Goal: Task Accomplishment & Management: Use online tool/utility

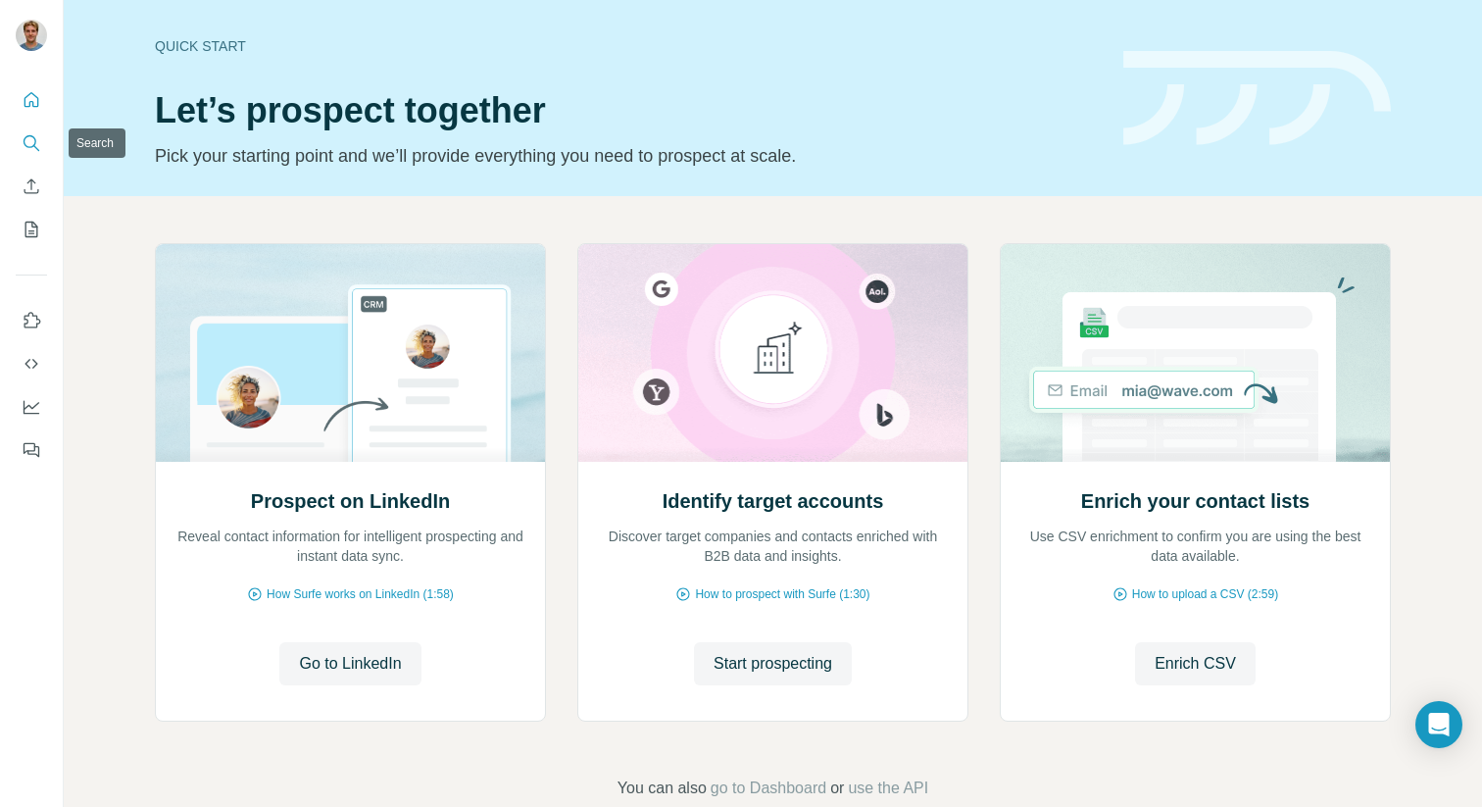
click at [28, 153] on button "Search" at bounding box center [31, 142] width 31 height 35
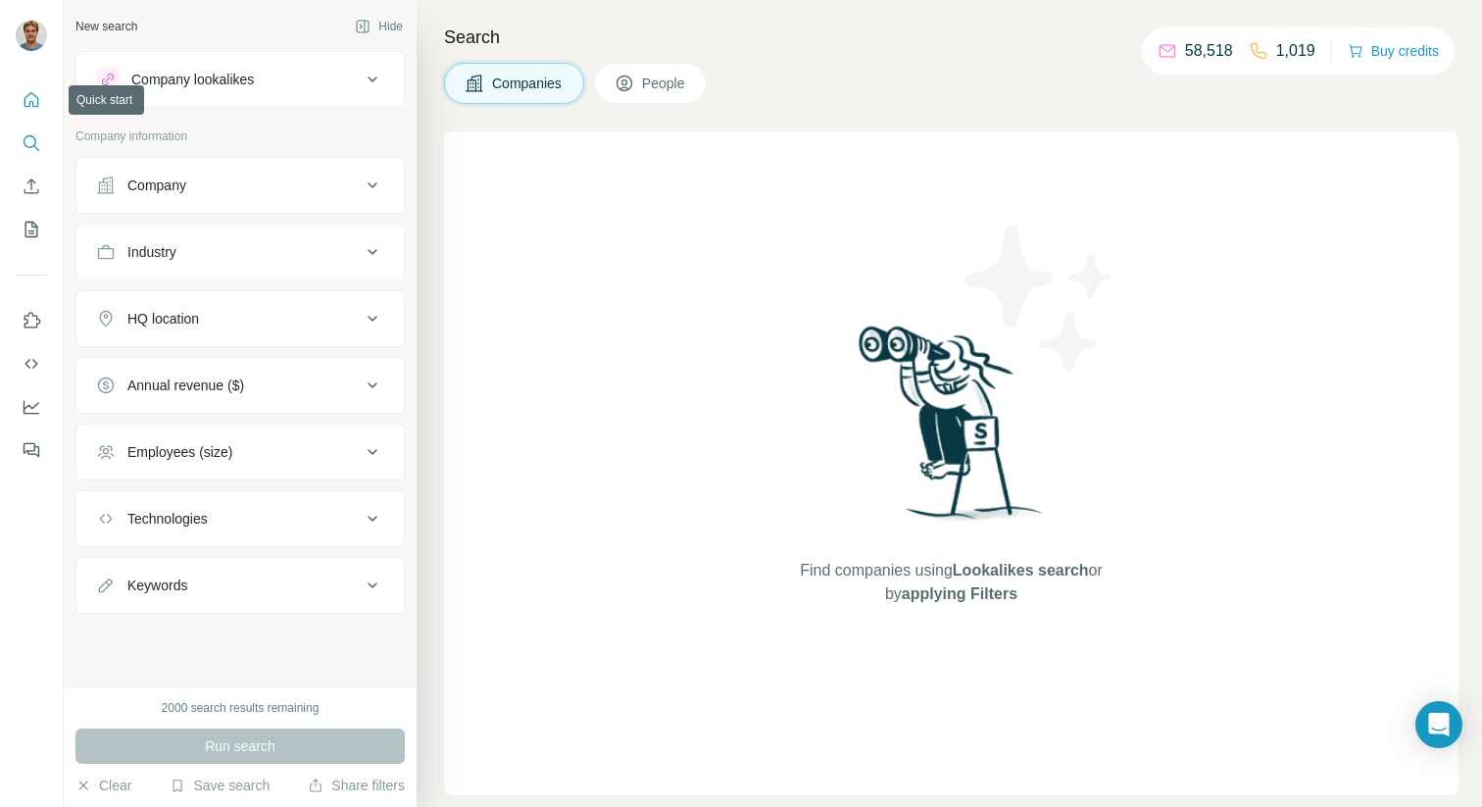
click at [26, 98] on icon "Quick start" at bounding box center [32, 100] width 20 height 20
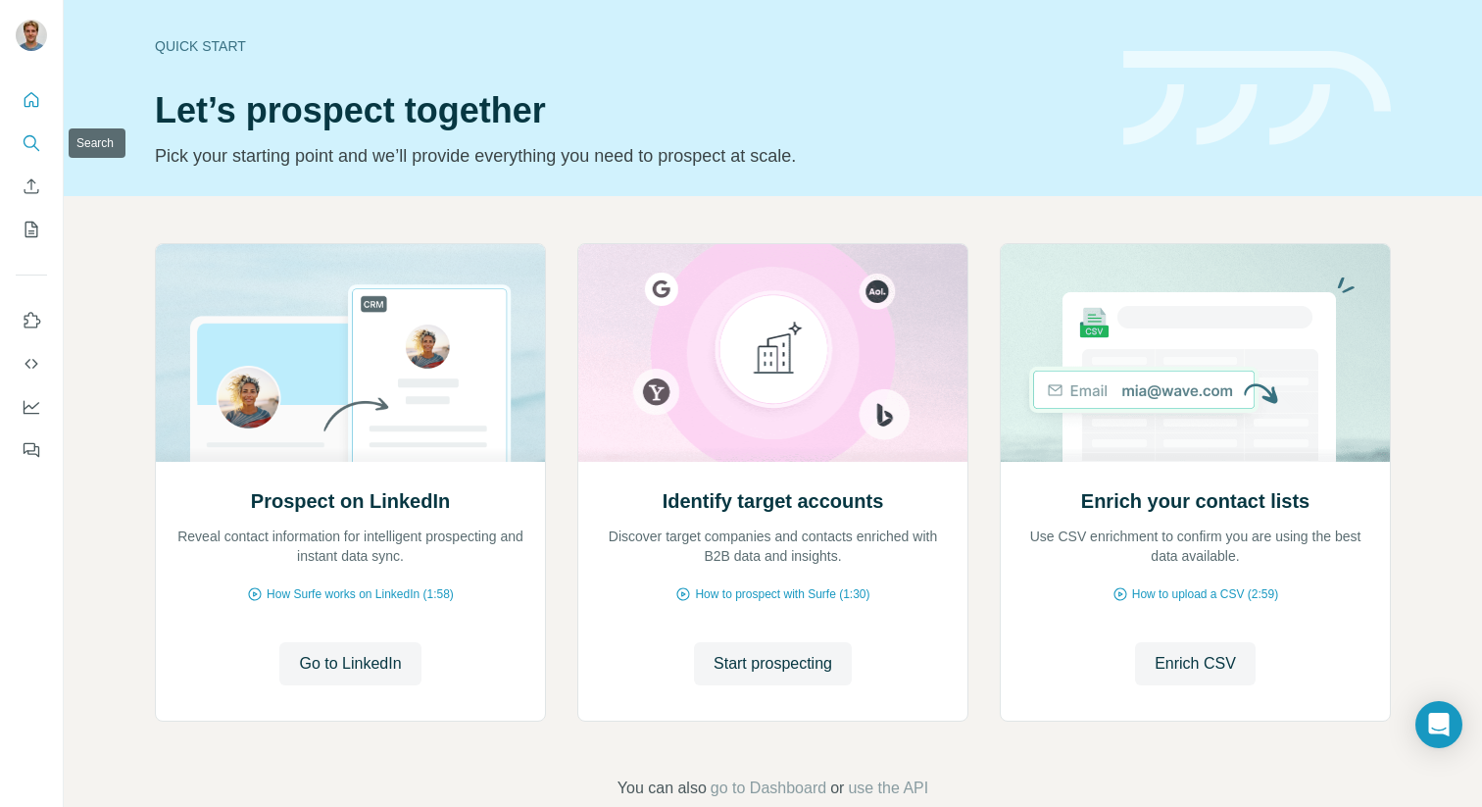
click at [32, 147] on icon "Search" at bounding box center [32, 143] width 20 height 20
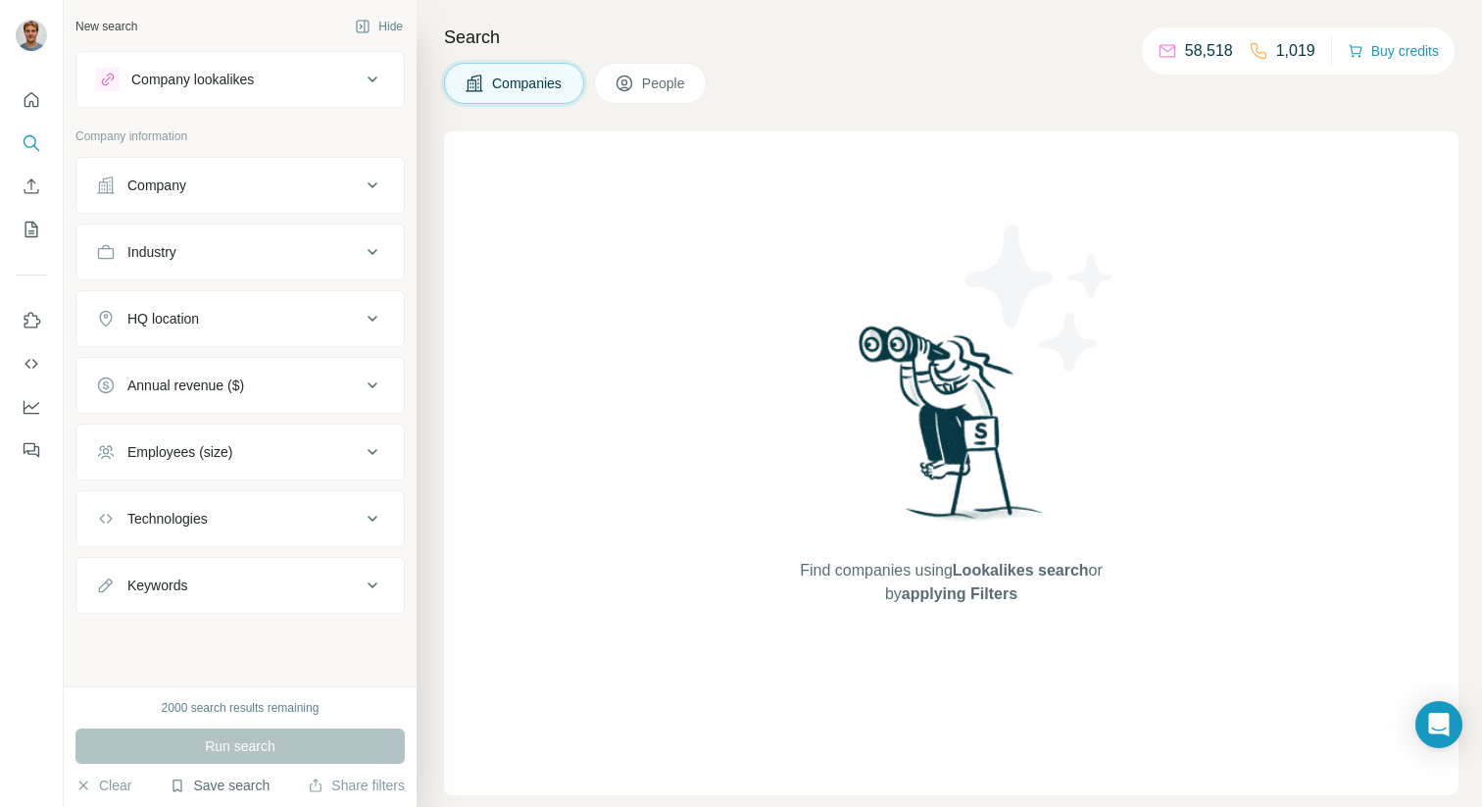
click at [208, 788] on button "Save search" at bounding box center [220, 785] width 100 height 20
click at [243, 755] on div "View my saved searches" at bounding box center [274, 750] width 207 height 39
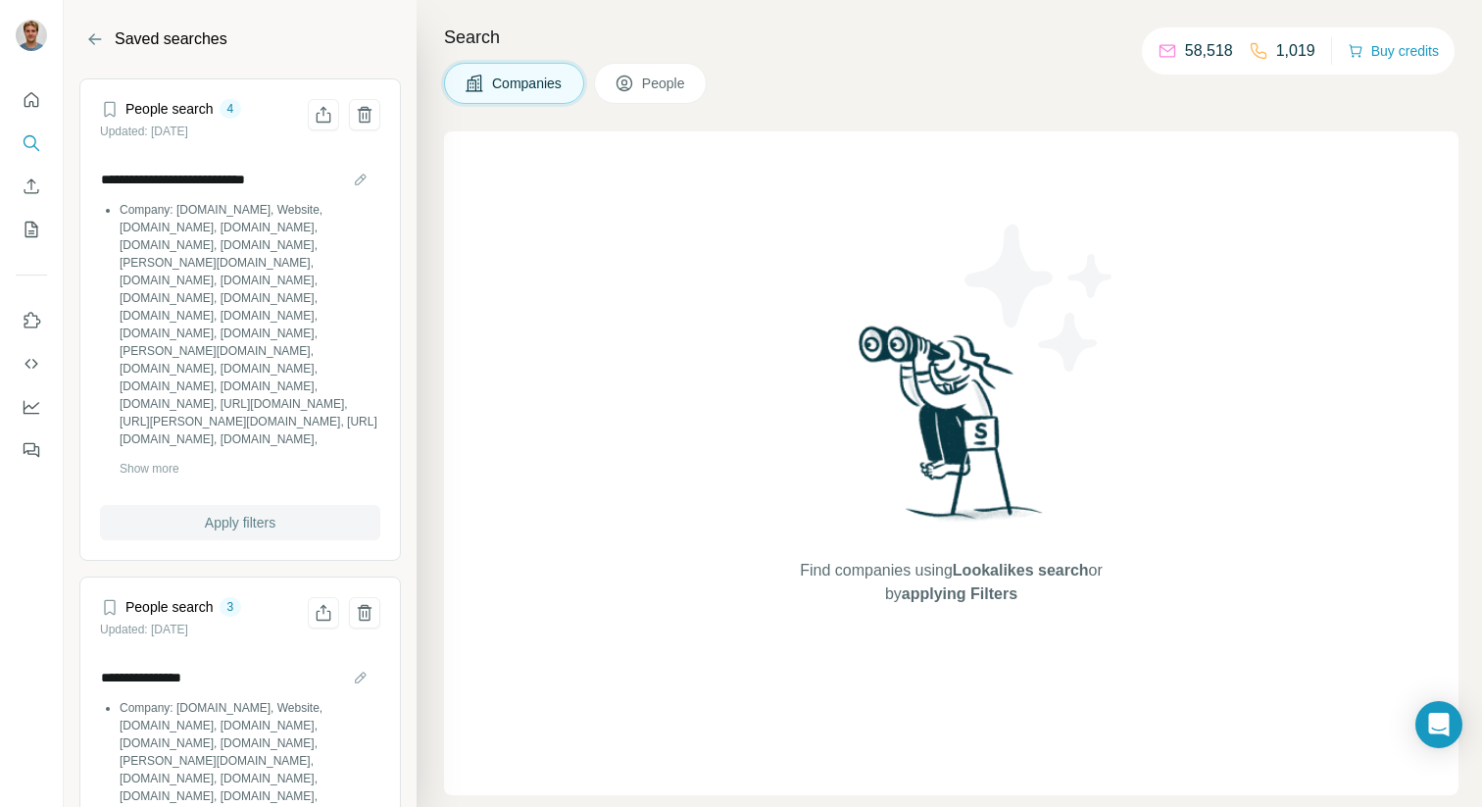
click at [223, 519] on span "Apply filters" at bounding box center [240, 523] width 71 height 20
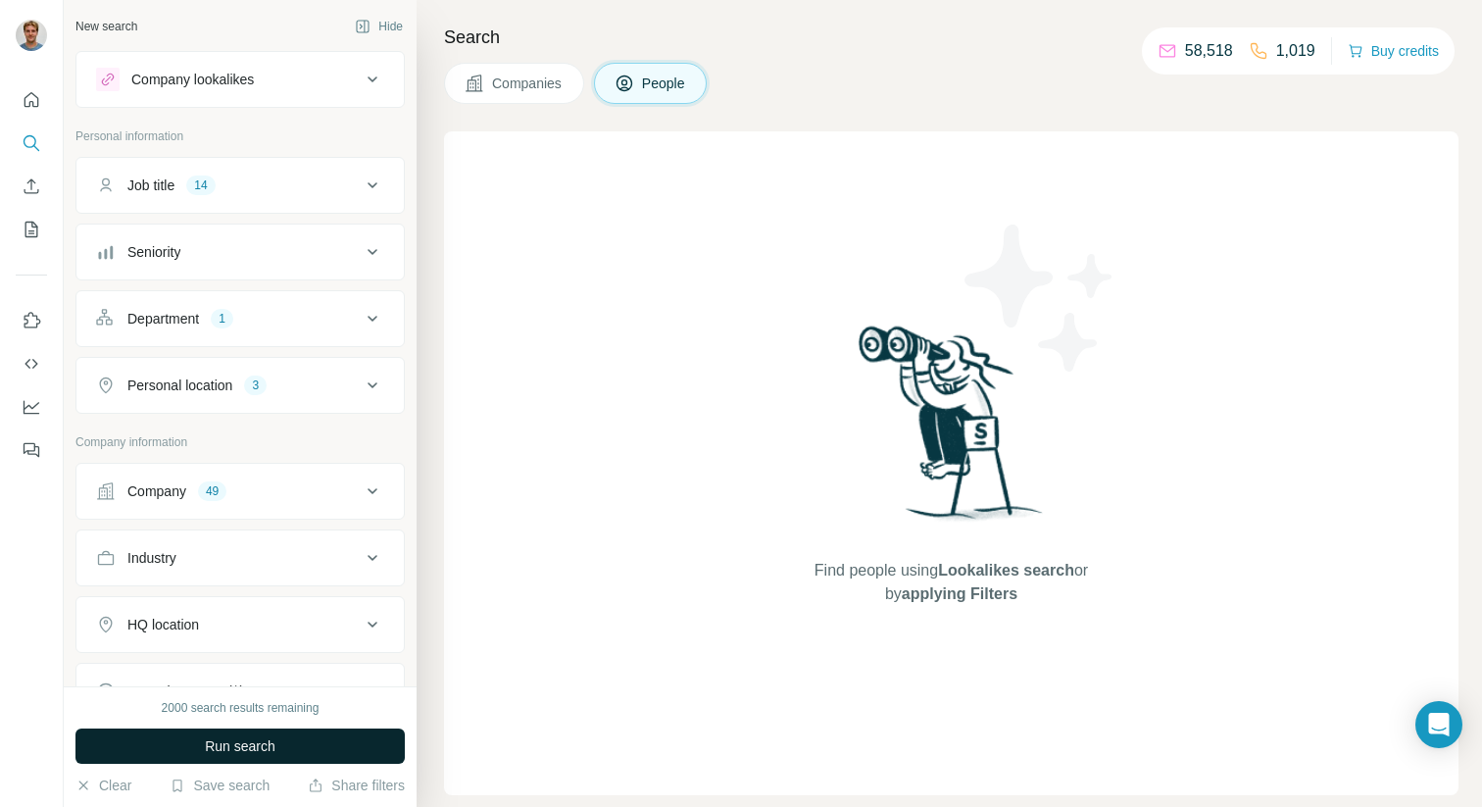
click at [247, 751] on span "Run search" at bounding box center [240, 746] width 71 height 20
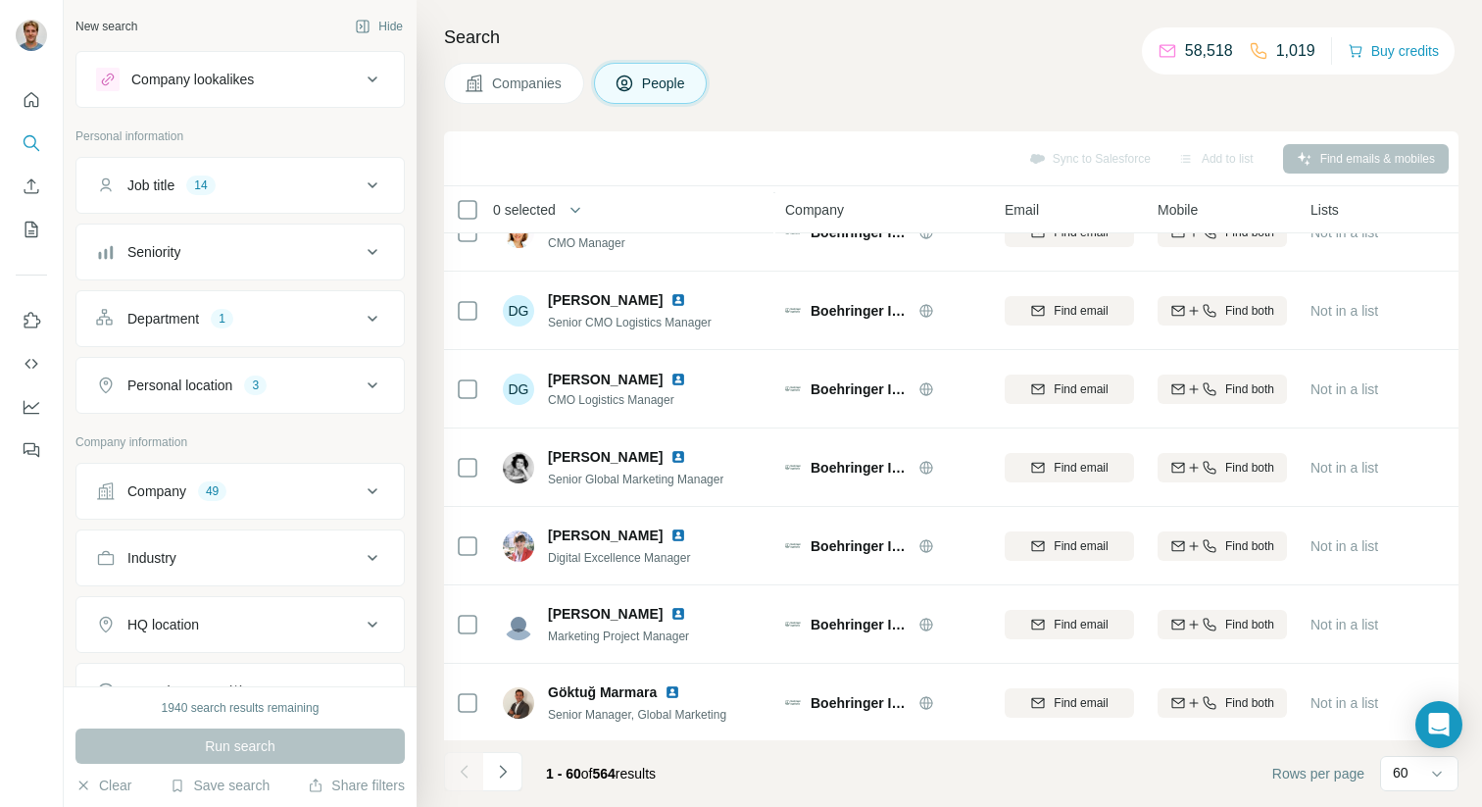
scroll to position [4197, 0]
drag, startPoint x: 1420, startPoint y: 792, endPoint x: 1418, endPoint y: 778, distance: 13.9
click at [1419, 792] on div "60" at bounding box center [1419, 775] width 78 height 39
click at [1418, 778] on div "60" at bounding box center [1417, 772] width 49 height 20
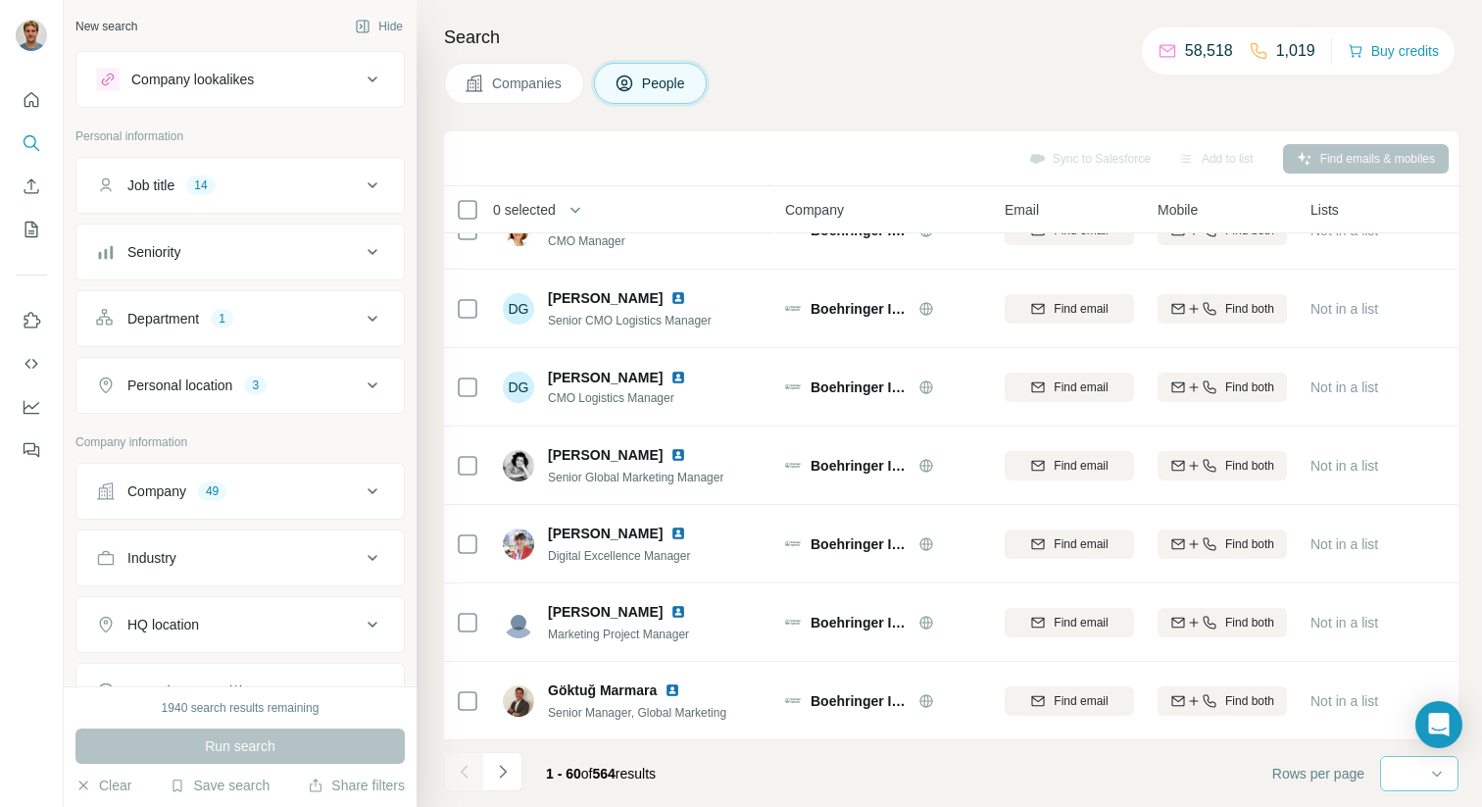
click at [1389, 788] on div "60" at bounding box center [1369, 773] width 49 height 33
click at [1297, 794] on footer "1 - 60 of 564 results Rows per page 60" at bounding box center [951, 773] width 1014 height 67
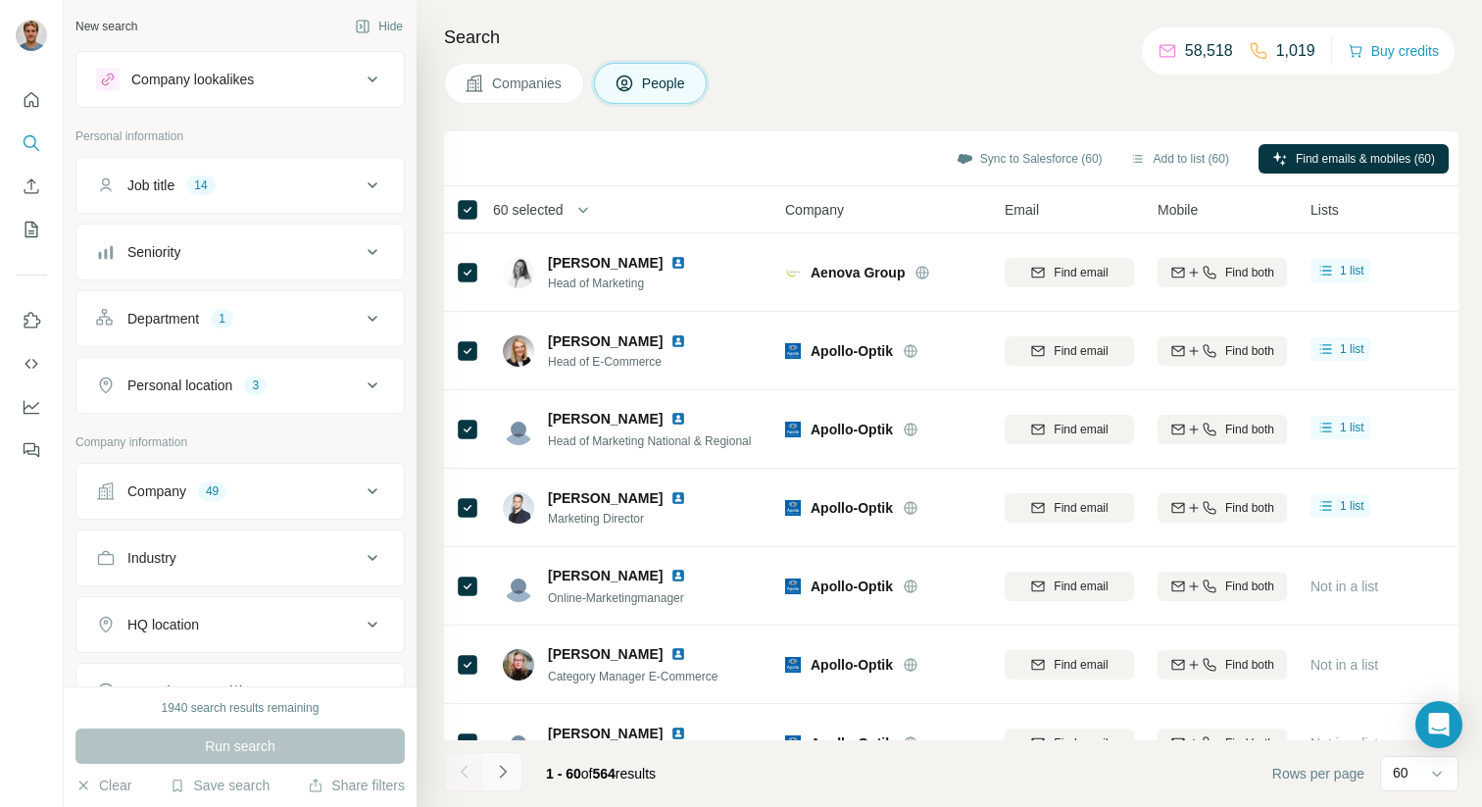
click at [512, 769] on button "Navigate to next page" at bounding box center [502, 771] width 39 height 39
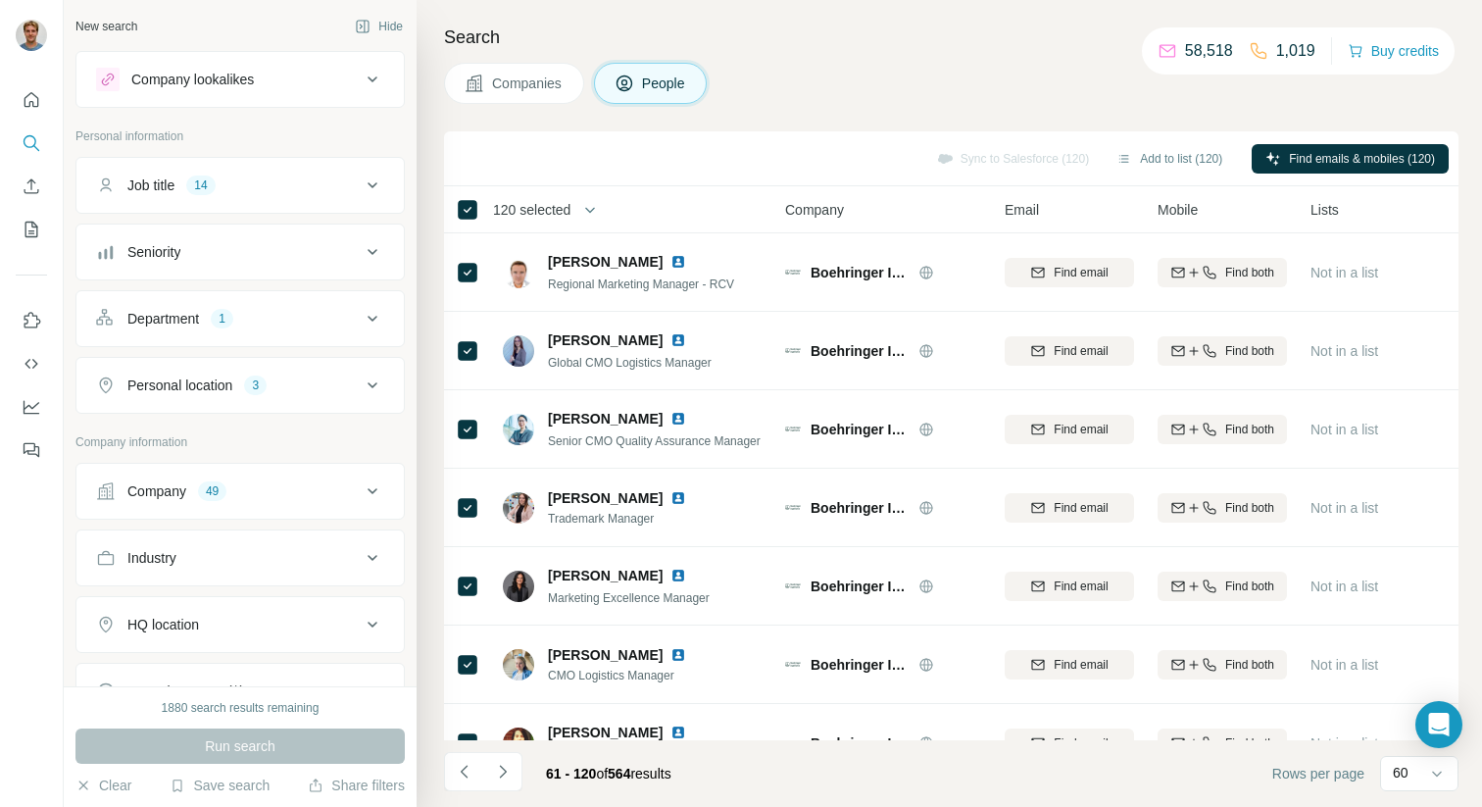
click at [511, 764] on icon "Navigate to next page" at bounding box center [503, 771] width 20 height 20
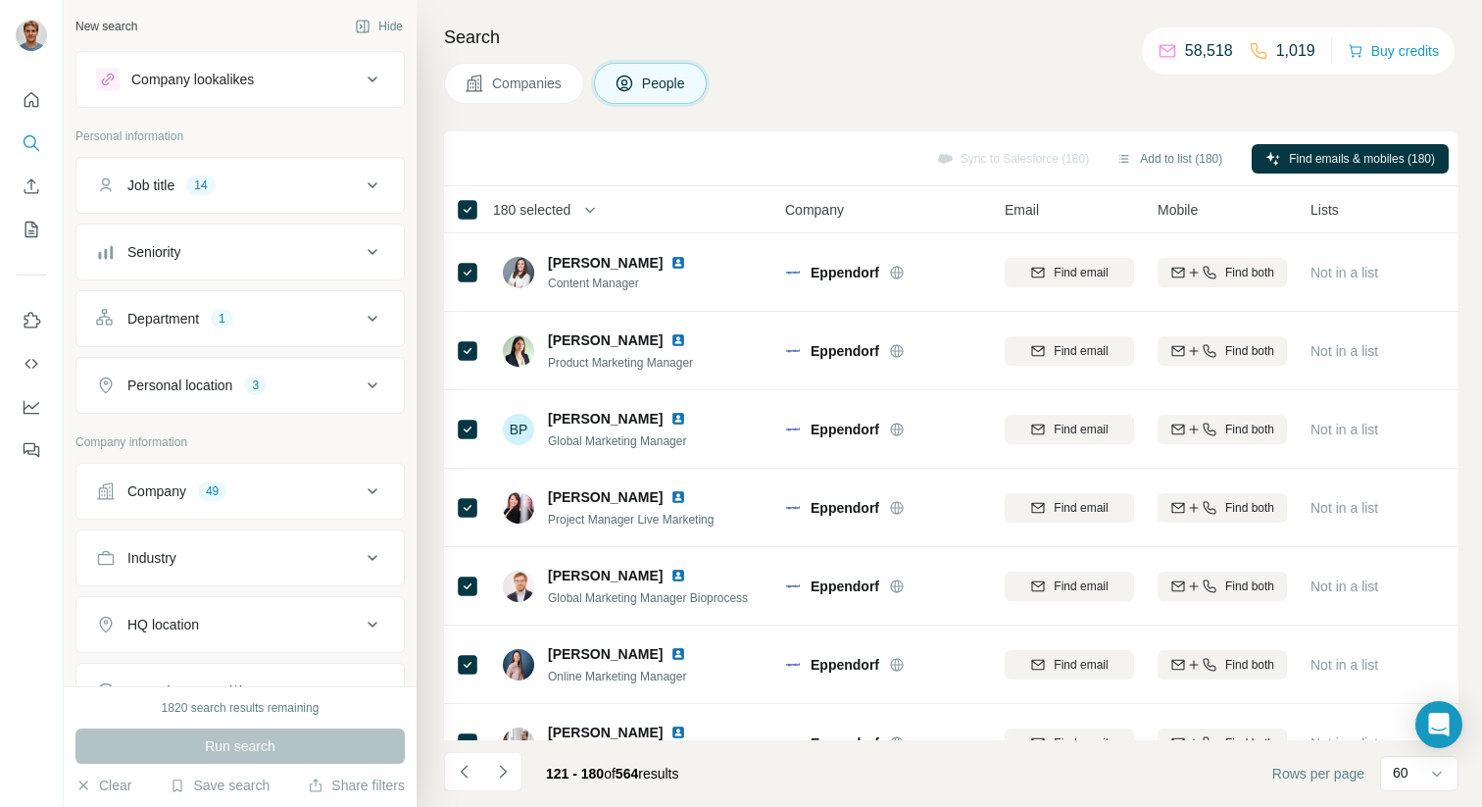
click at [501, 778] on icon "Navigate to next page" at bounding box center [503, 771] width 20 height 20
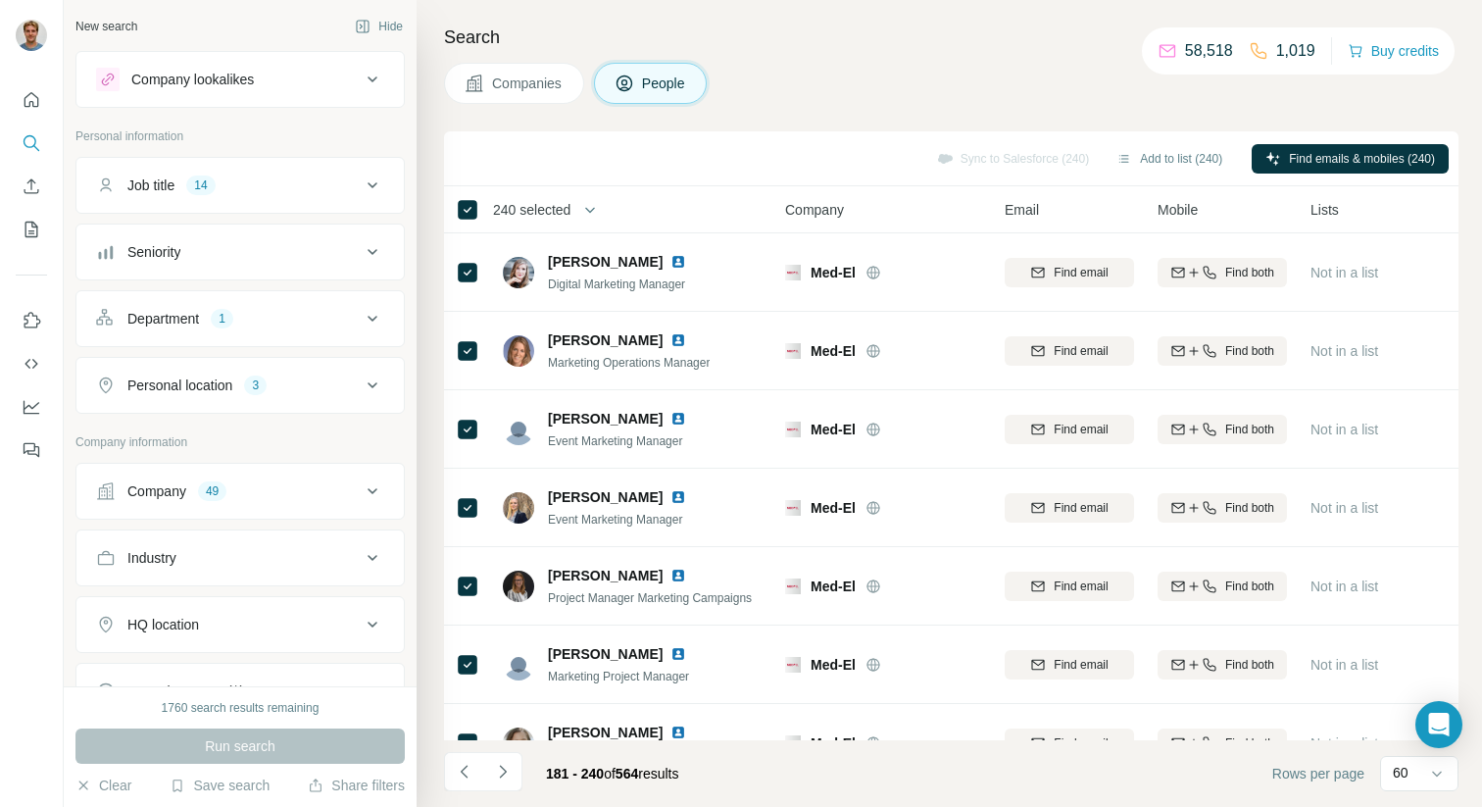
click at [511, 761] on icon "Navigate to next page" at bounding box center [503, 771] width 20 height 20
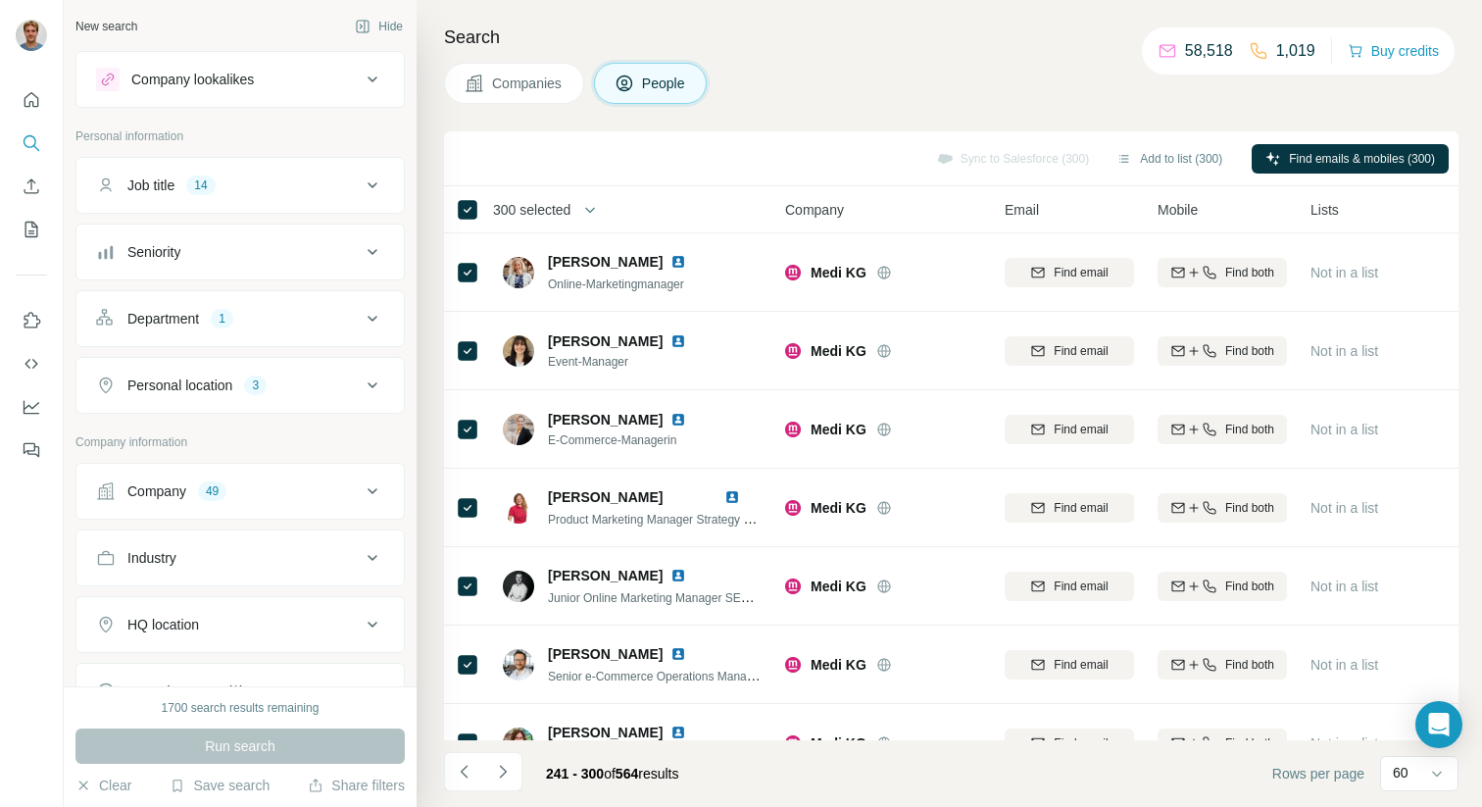
click at [510, 772] on icon "Navigate to next page" at bounding box center [503, 771] width 20 height 20
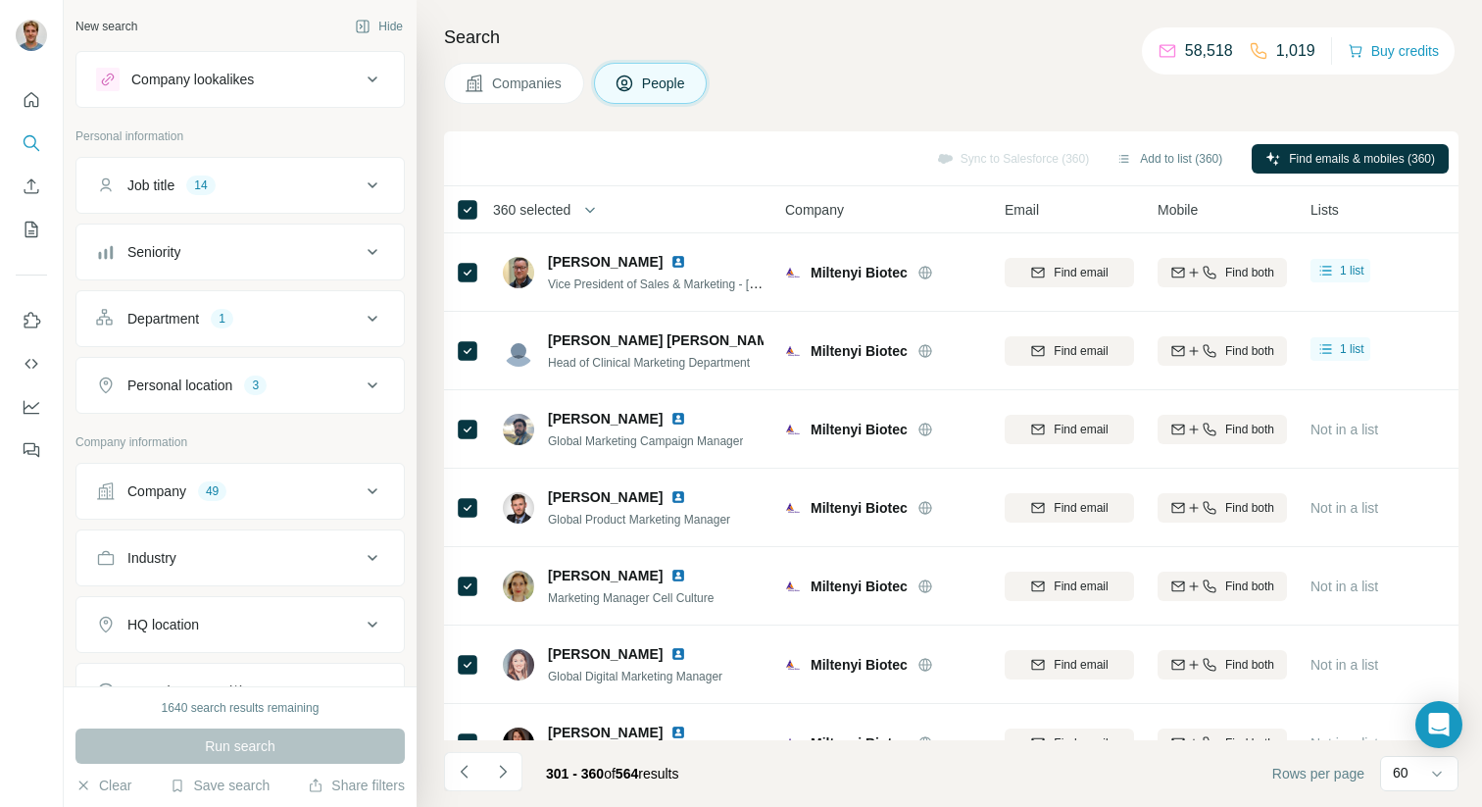
click at [517, 769] on button "Navigate to next page" at bounding box center [502, 771] width 39 height 39
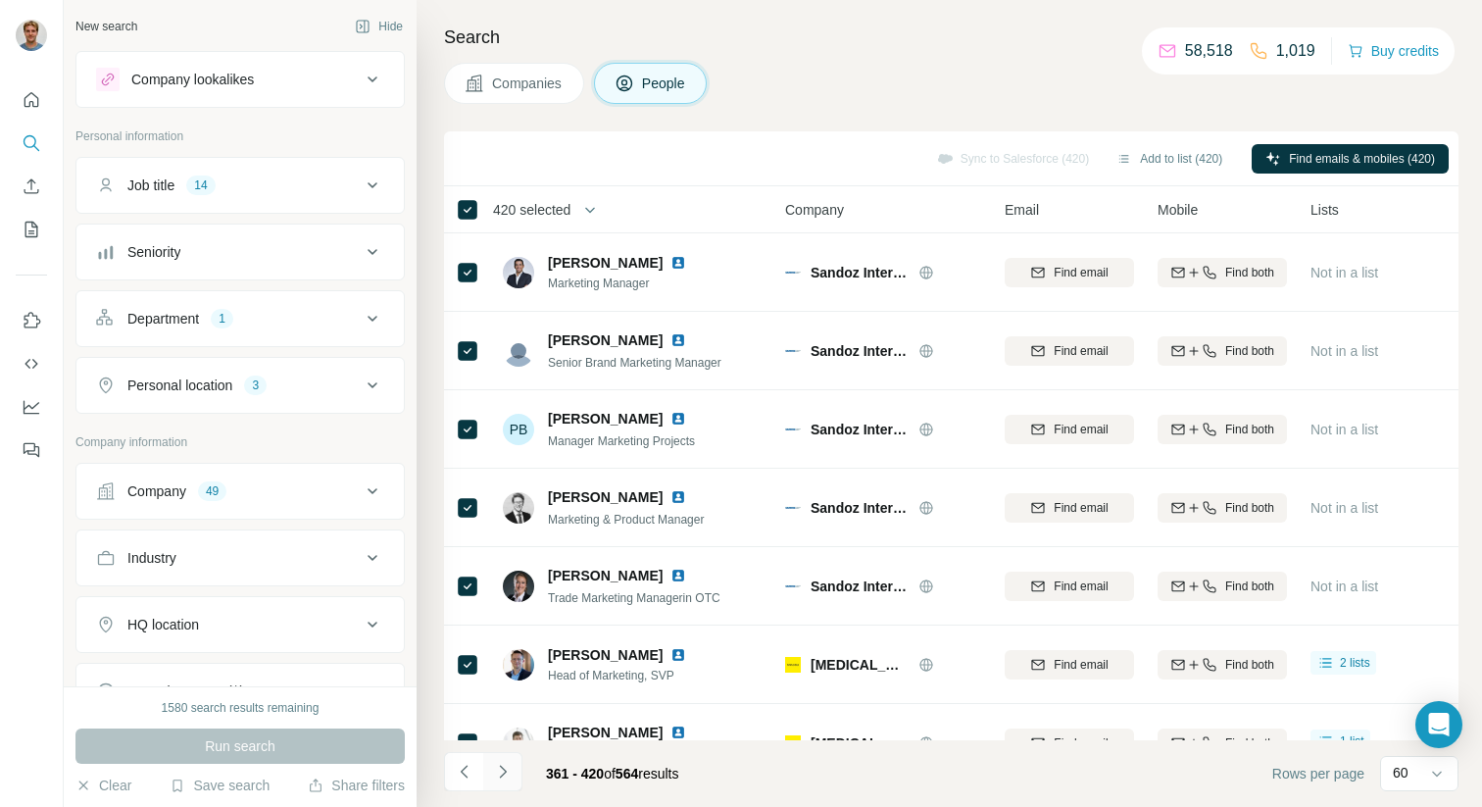
click at [508, 773] on icon "Navigate to next page" at bounding box center [503, 771] width 20 height 20
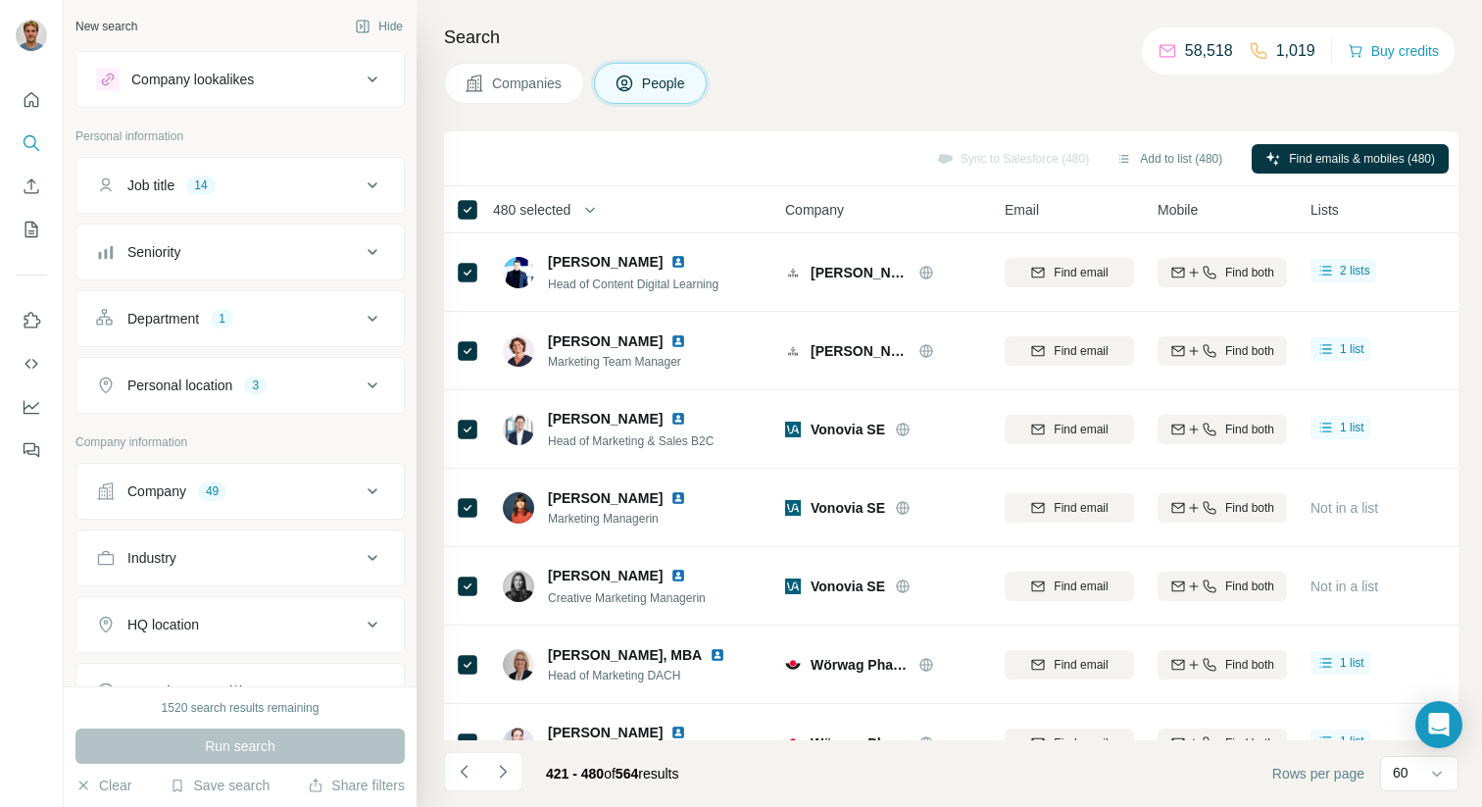
click at [499, 778] on icon "Navigate to next page" at bounding box center [503, 771] width 20 height 20
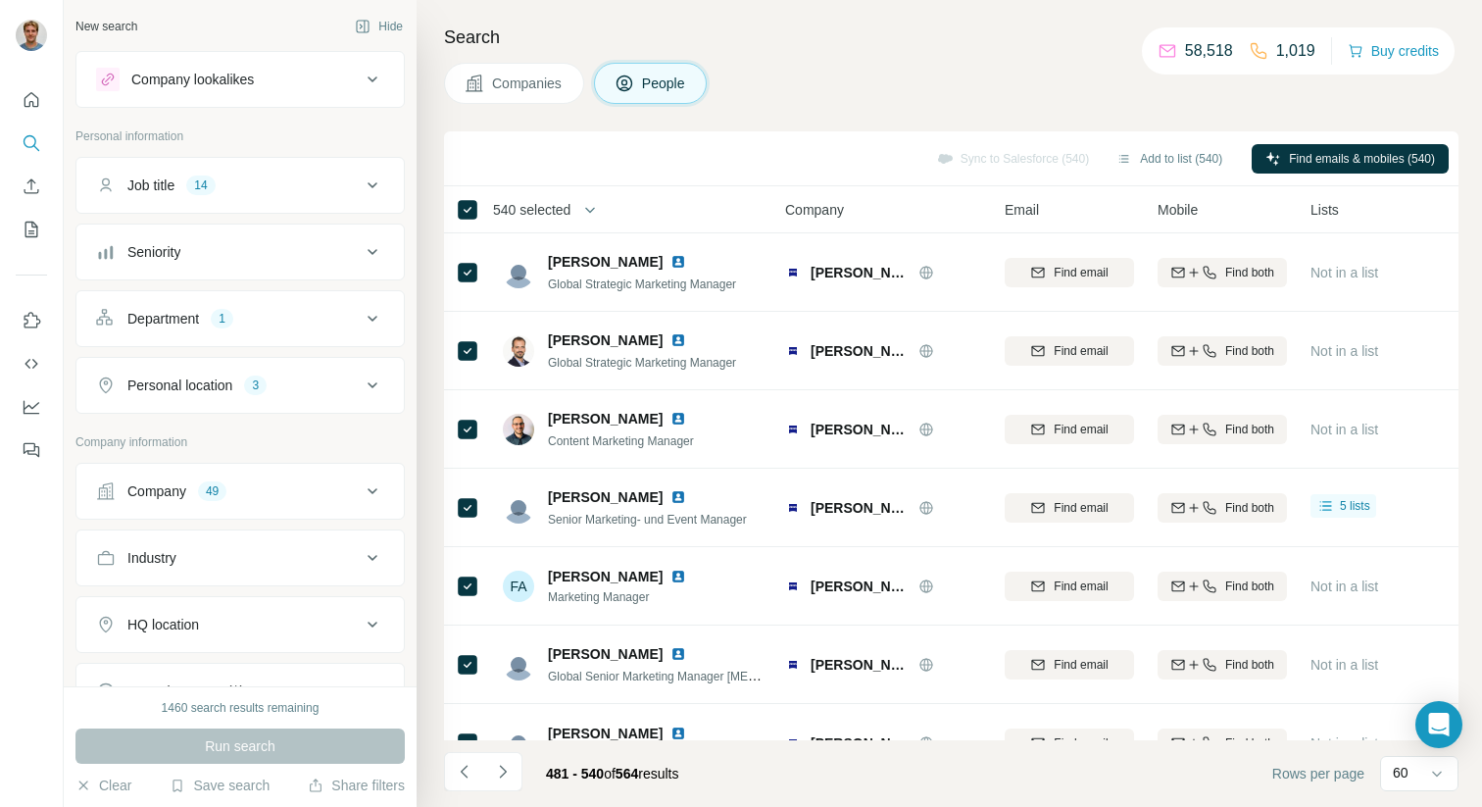
click at [498, 776] on icon "Navigate to next page" at bounding box center [503, 771] width 20 height 20
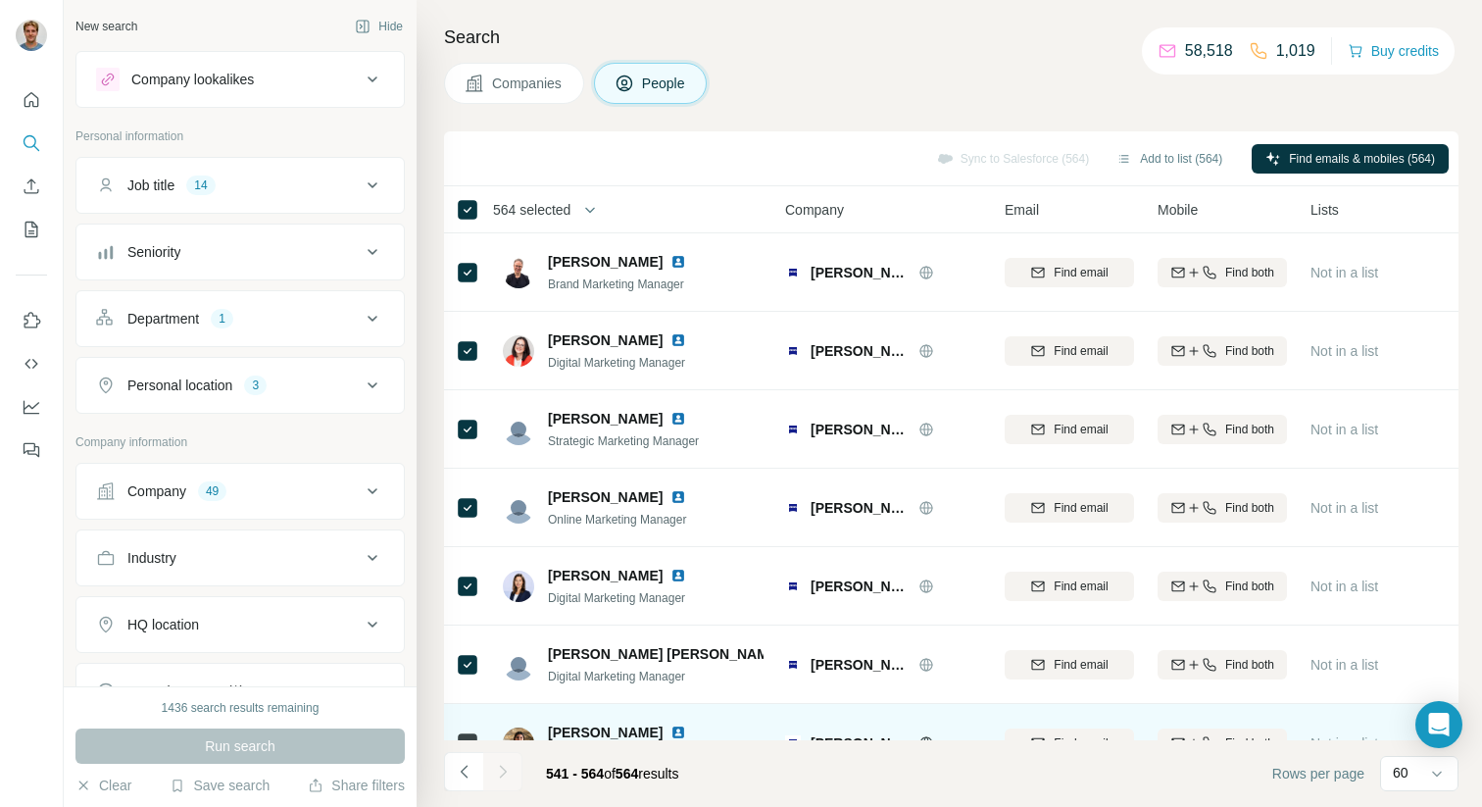
drag, startPoint x: 501, startPoint y: 776, endPoint x: 574, endPoint y: 729, distance: 87.3
click at [501, 776] on div at bounding box center [502, 771] width 39 height 39
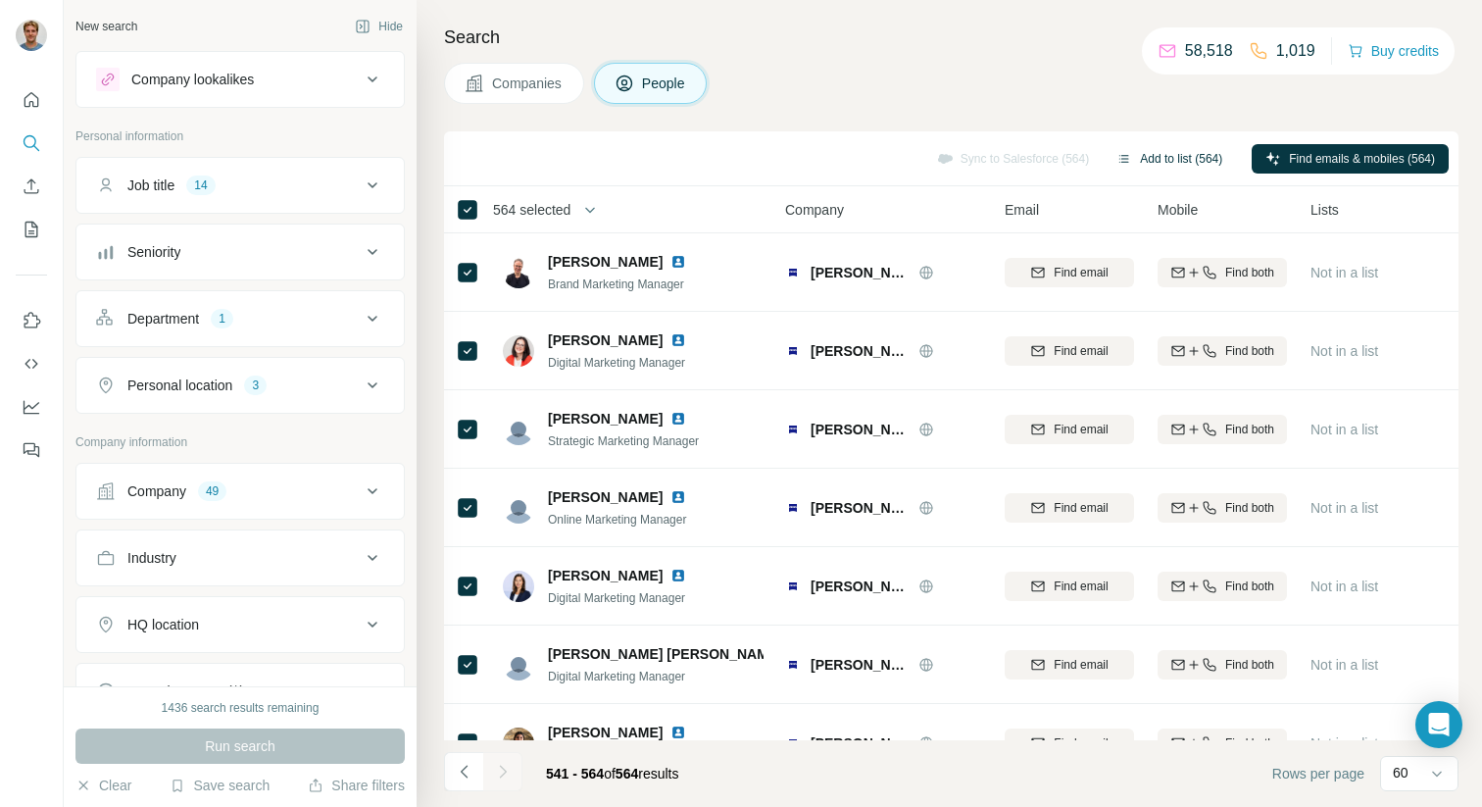
click at [1147, 153] on button "Add to list (564)" at bounding box center [1168, 158] width 133 height 29
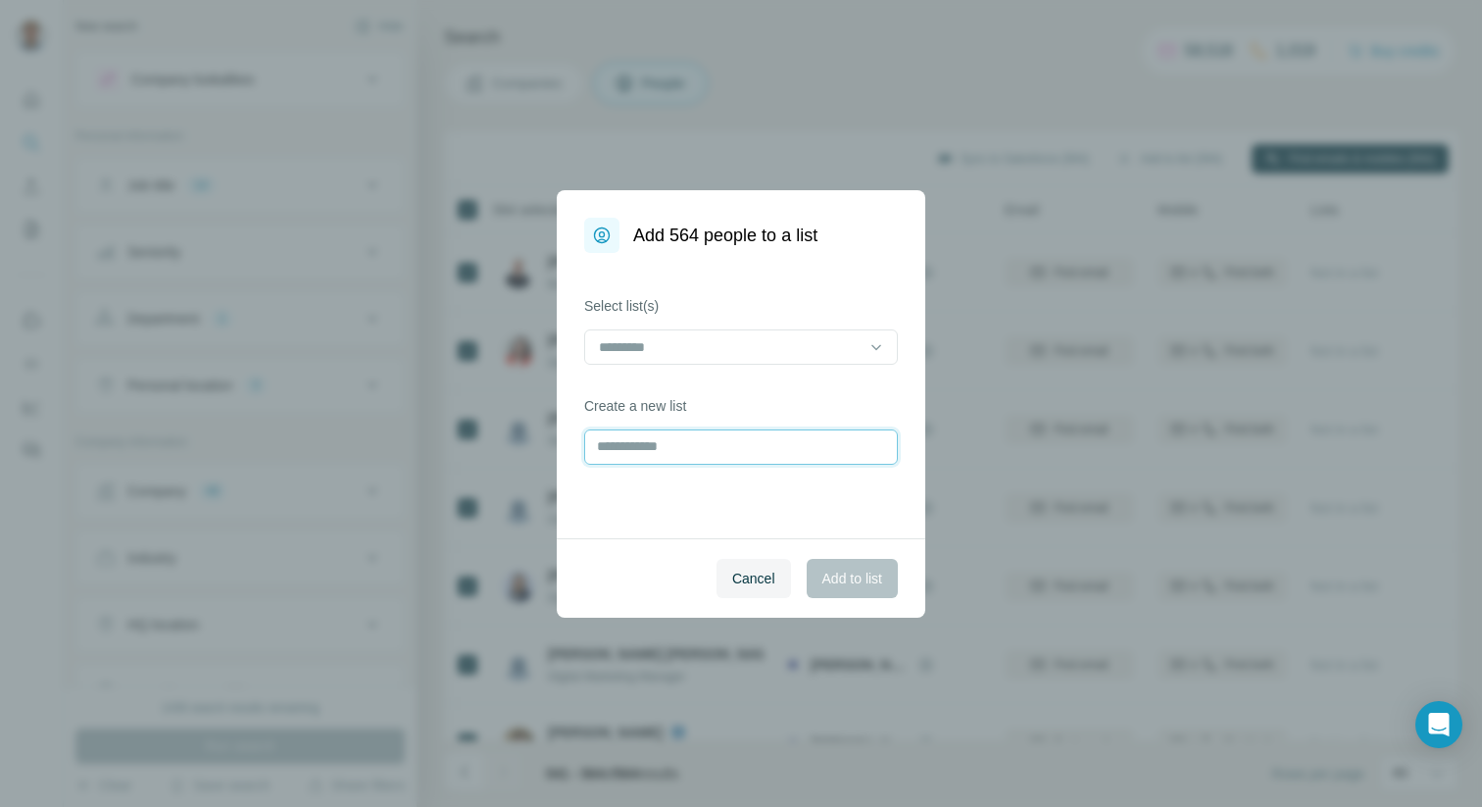
click at [657, 446] on input "text" at bounding box center [741, 446] width 314 height 35
type input "*"
type input "**********"
click at [824, 604] on div "Cancel Add to list" at bounding box center [741, 577] width 368 height 79
click at [836, 579] on span "Add to list" at bounding box center [852, 578] width 60 height 20
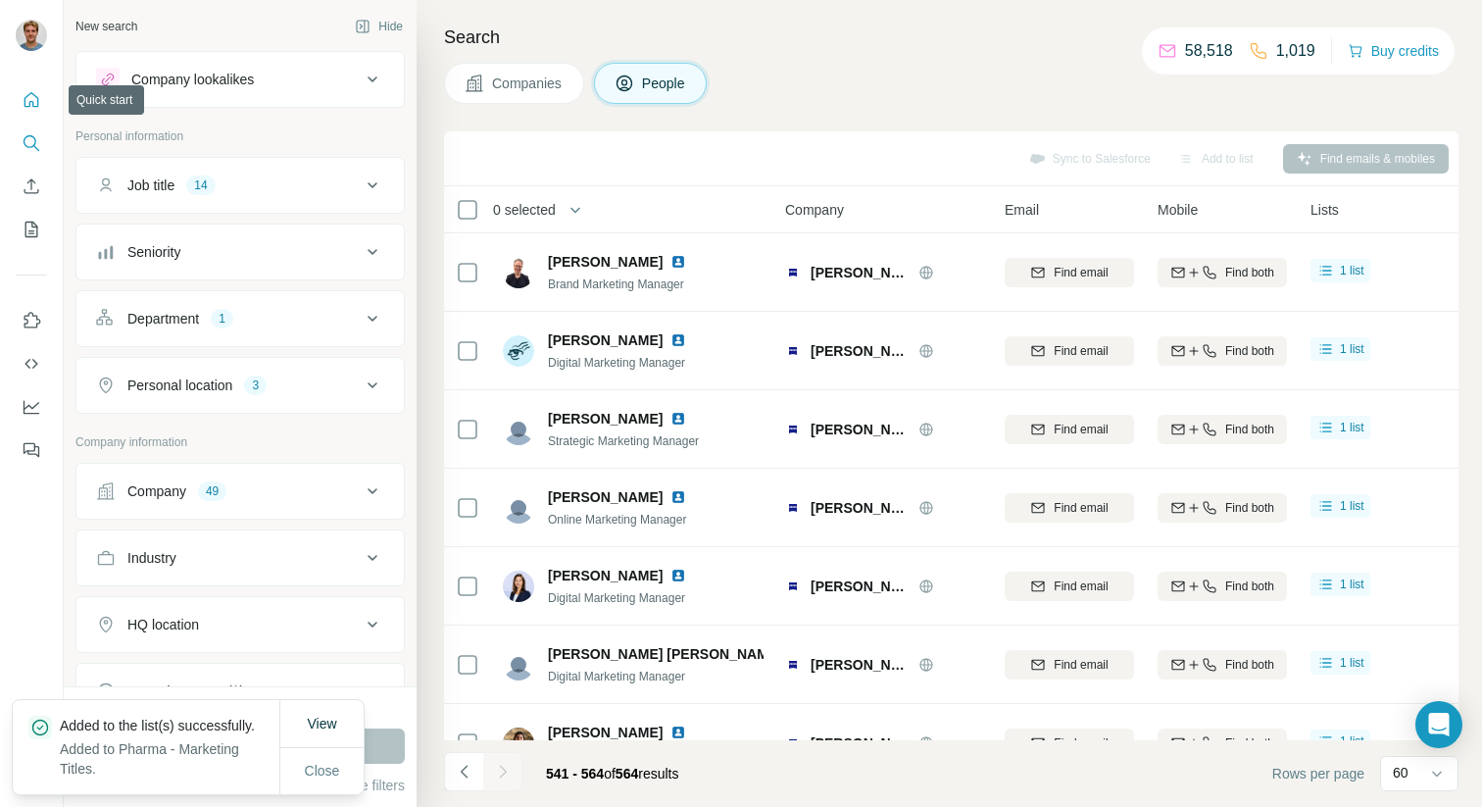
click at [37, 94] on icon "Quick start" at bounding box center [32, 100] width 20 height 20
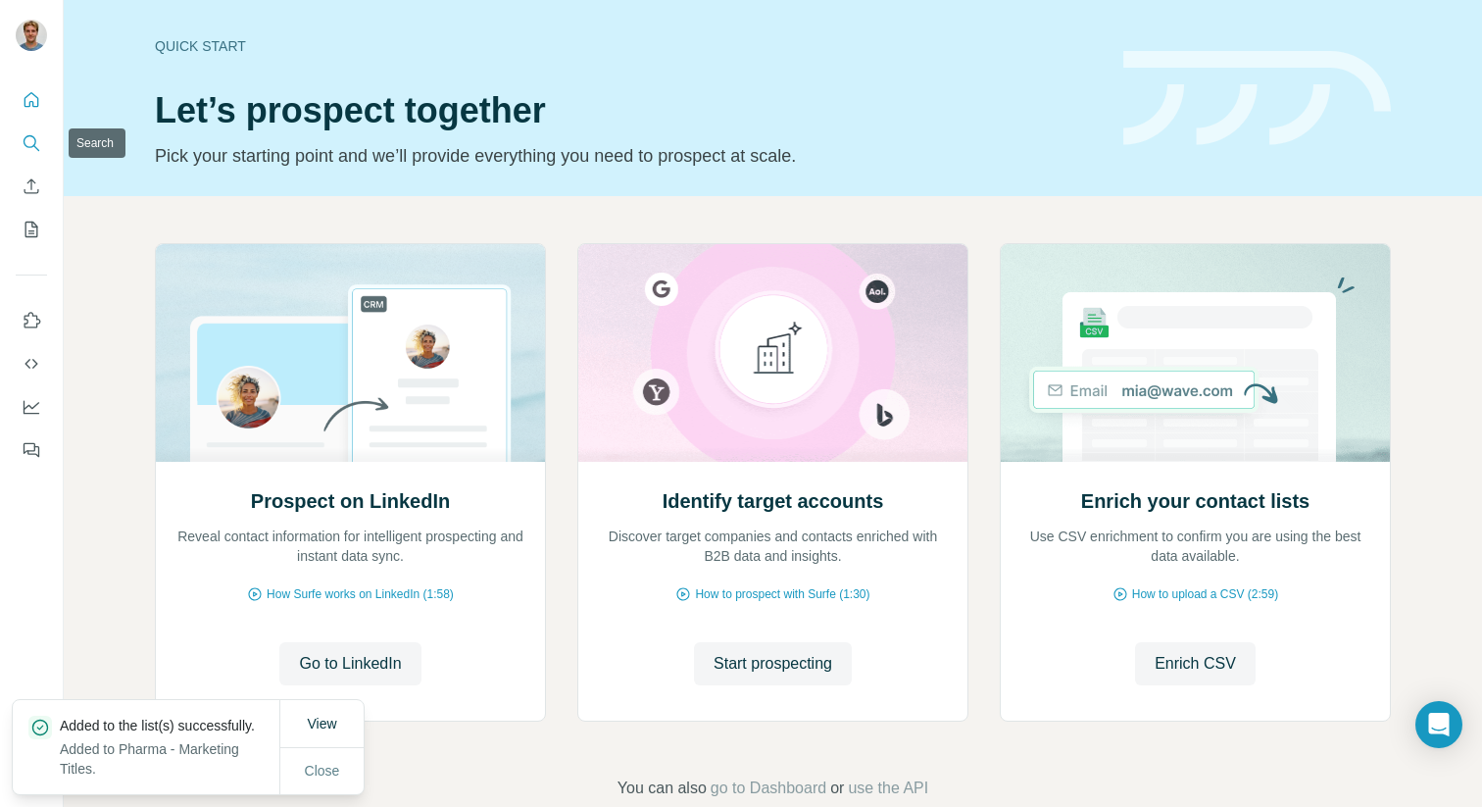
click at [33, 137] on icon "Search" at bounding box center [30, 141] width 13 height 13
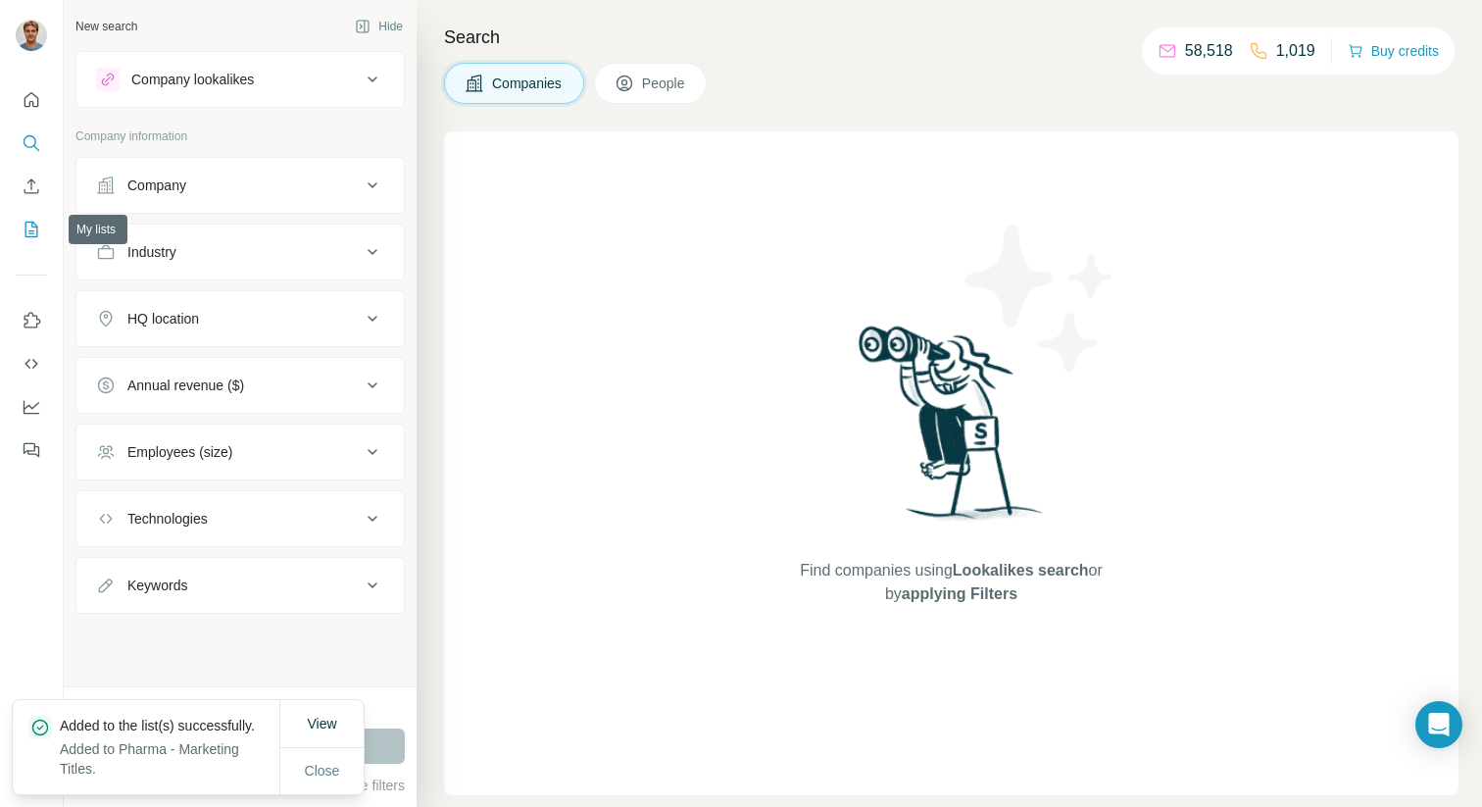
click at [21, 234] on button "My lists" at bounding box center [31, 229] width 31 height 35
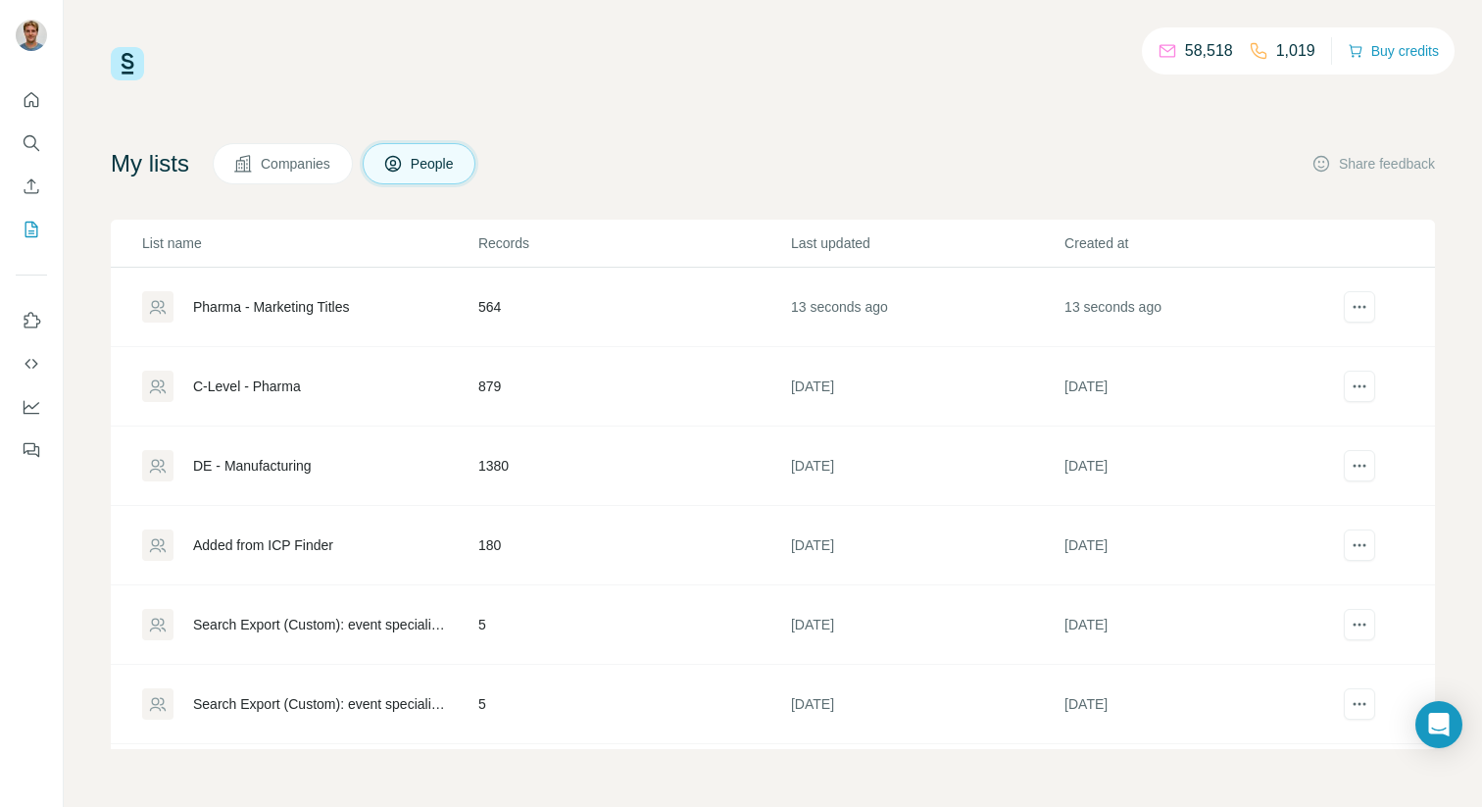
click at [267, 311] on div "Pharma - Marketing Titles" at bounding box center [271, 307] width 157 height 20
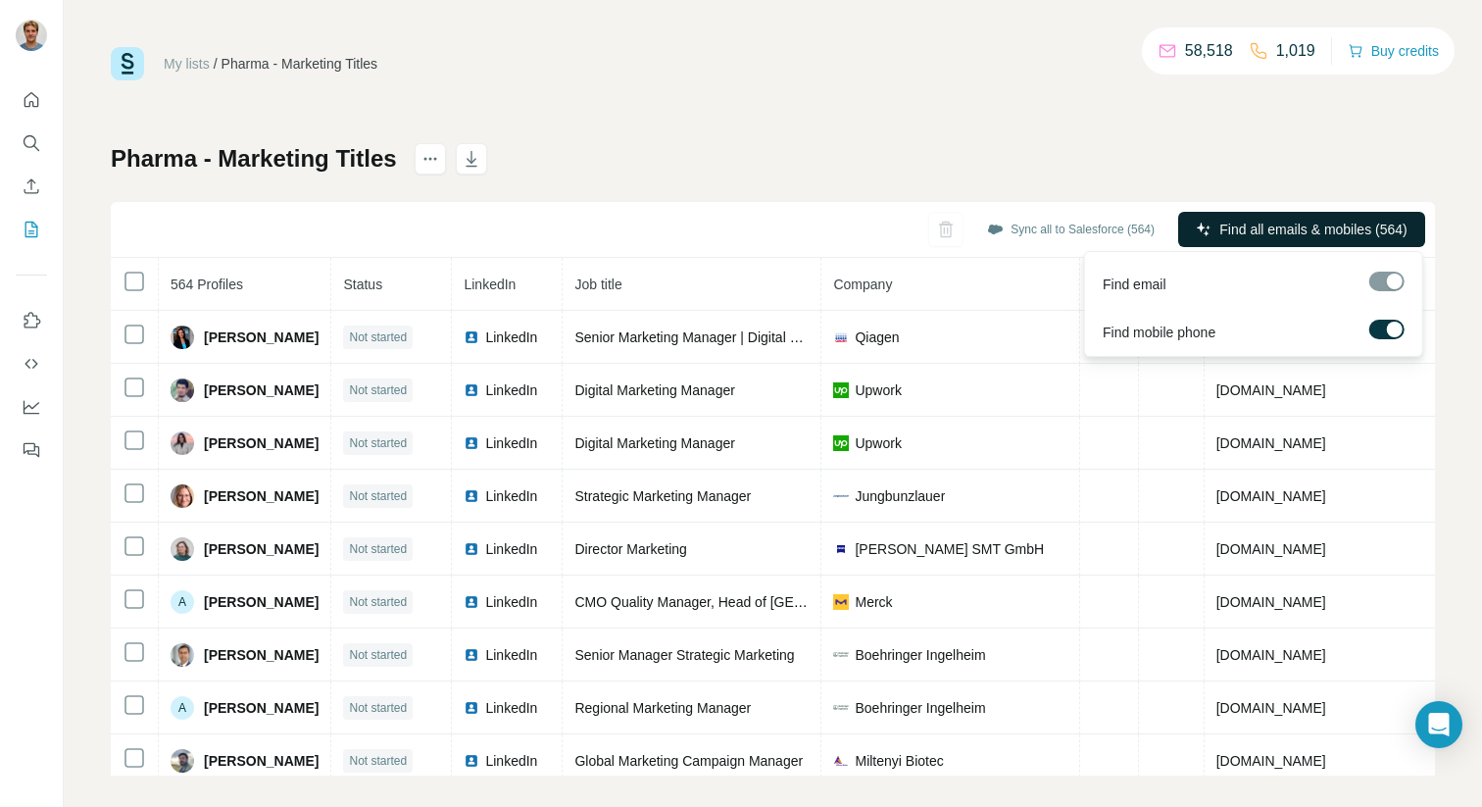
click at [1257, 226] on span "Find all emails & mobiles (564)" at bounding box center [1312, 230] width 187 height 20
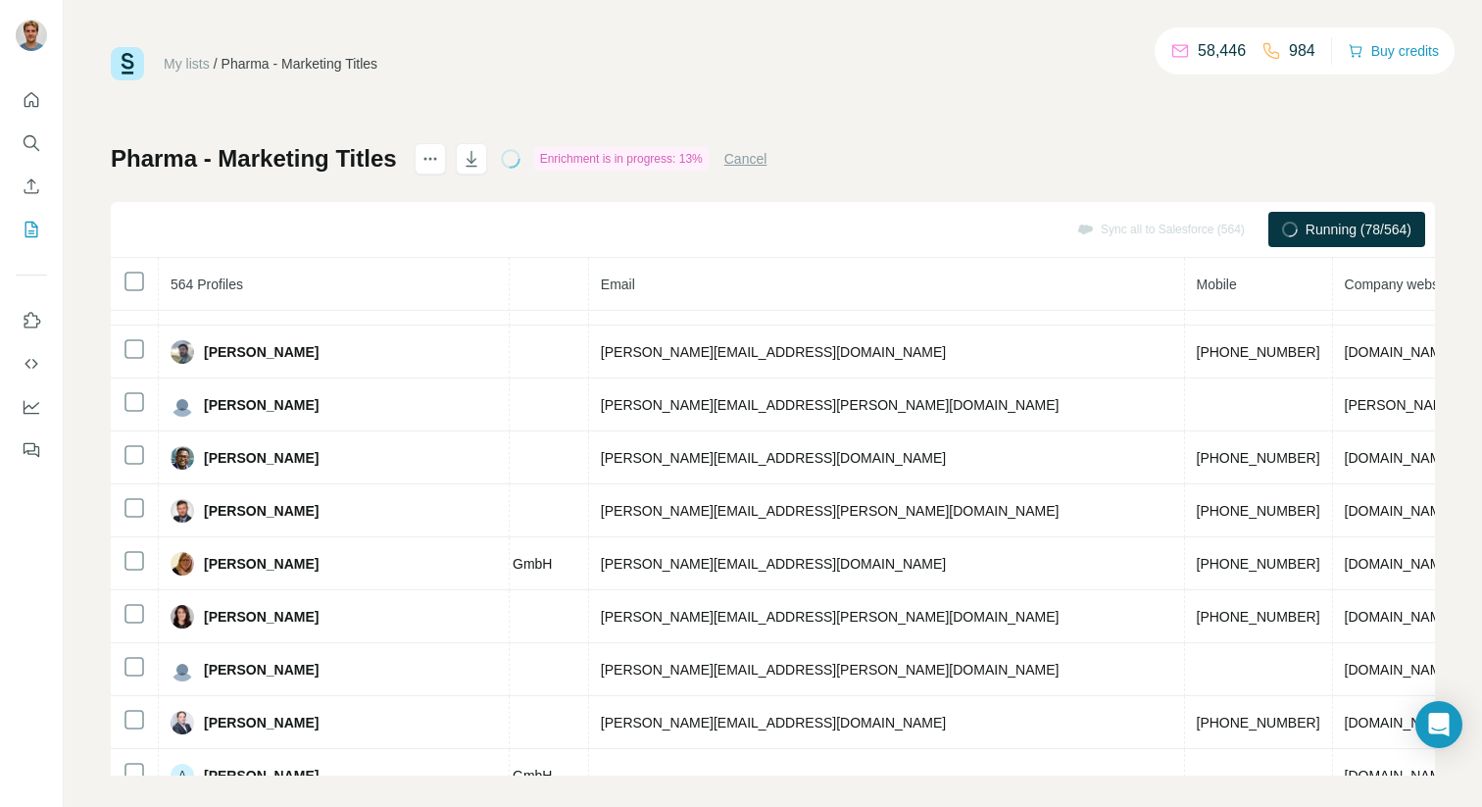
scroll to position [0, 669]
